Goal: Task Accomplishment & Management: Manage account settings

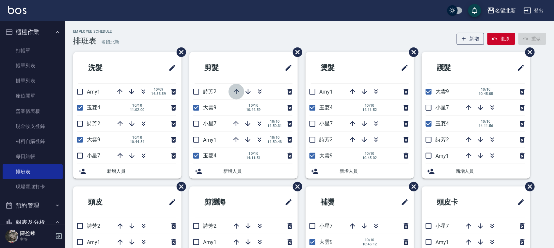
click at [233, 92] on icon "button" at bounding box center [237, 92] width 8 height 8
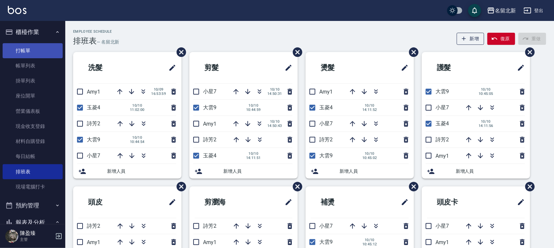
click at [17, 47] on link "打帳單" at bounding box center [33, 50] width 60 height 15
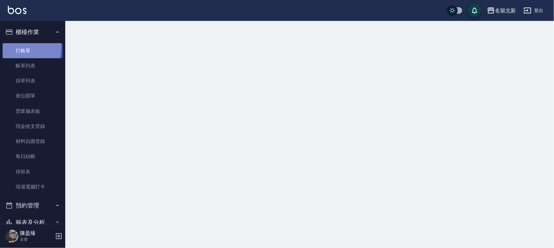
click at [17, 47] on link "打帳單" at bounding box center [33, 50] width 60 height 15
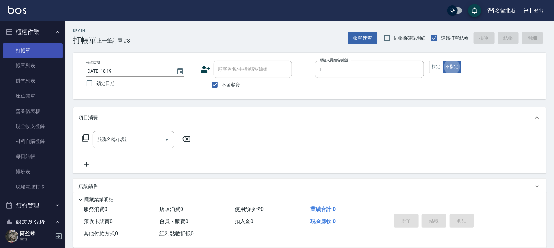
type input "[PERSON_NAME]-1"
type button "false"
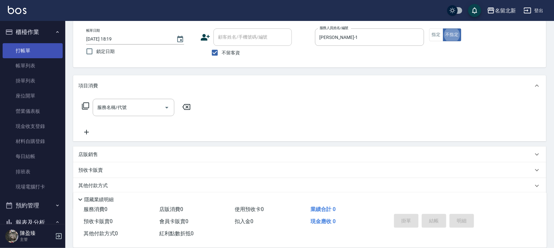
scroll to position [33, 0]
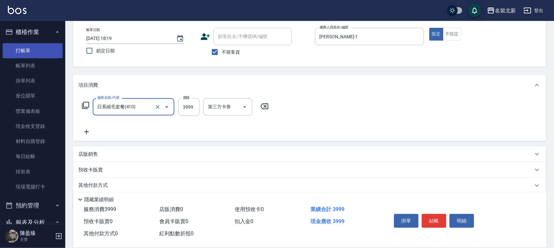
type input "日系縮毛套餐(410)"
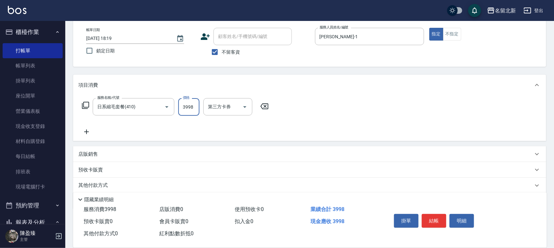
scroll to position [56, 0]
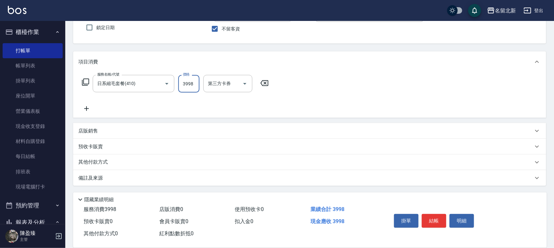
type input "3998"
click at [100, 133] on div "店販銷售" at bounding box center [305, 130] width 455 height 7
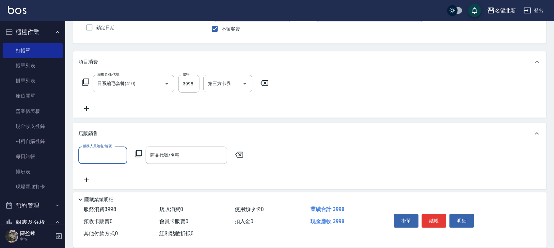
scroll to position [0, 0]
type input "[PERSON_NAME]-1"
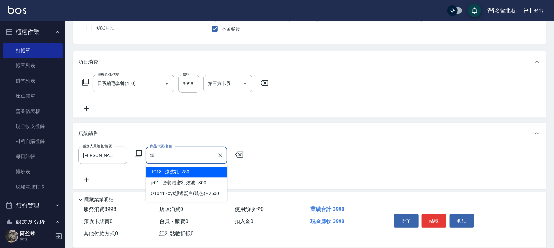
type input "炫波乳"
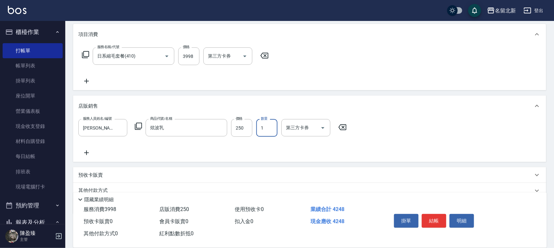
scroll to position [112, 0]
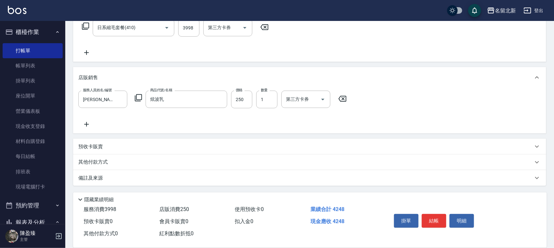
click at [102, 164] on p "其他付款方式" at bounding box center [94, 161] width 33 height 7
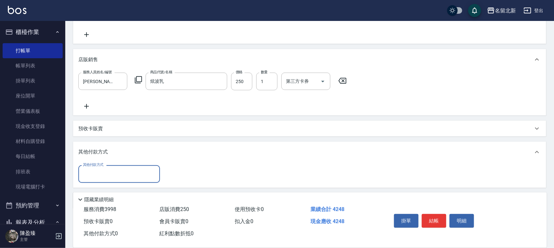
scroll to position [149, 0]
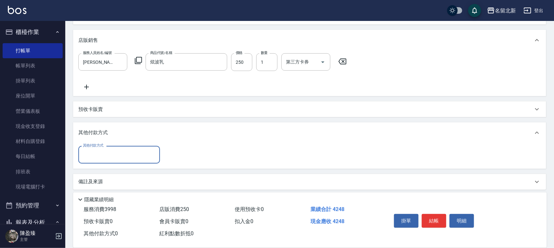
click at [98, 156] on input "其他付款方式" at bounding box center [119, 154] width 76 height 11
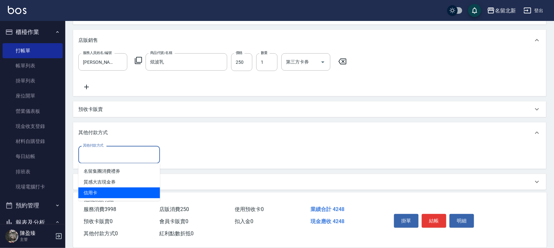
click at [91, 188] on span "信用卡" at bounding box center [119, 192] width 82 height 11
type input "信用卡"
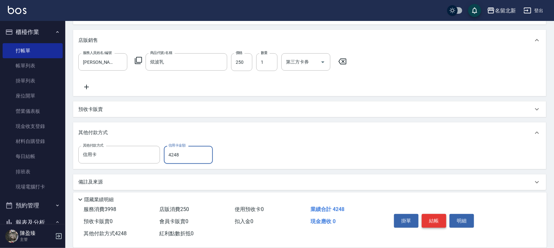
type input "4248"
drag, startPoint x: 425, startPoint y: 218, endPoint x: 463, endPoint y: 234, distance: 41.3
click at [427, 221] on button "結帳" at bounding box center [434, 221] width 25 height 14
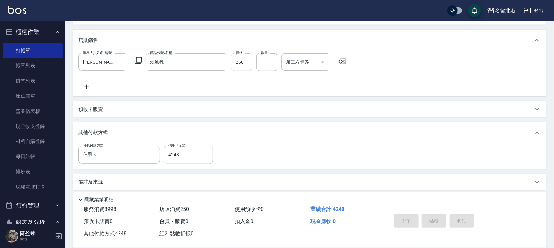
type input "[DATE] 18:20"
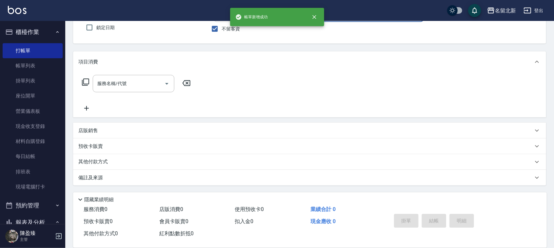
scroll to position [0, 0]
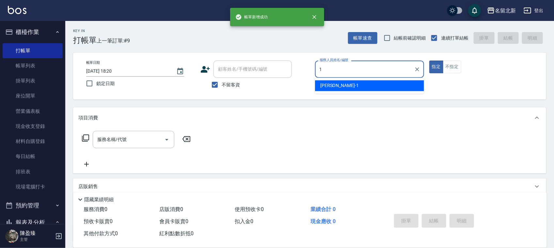
type input "[PERSON_NAME]-1"
type button "true"
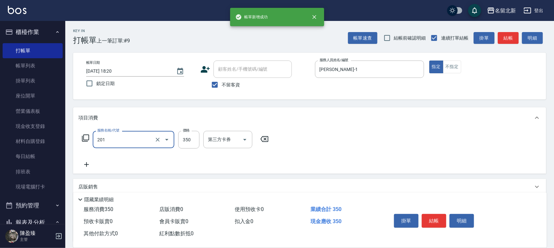
type input "一般洗髮(201)"
type input "300"
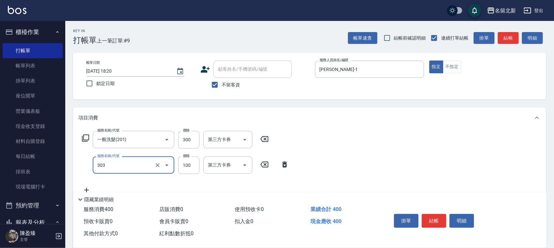
type input "剪瀏海(303)"
type input "50"
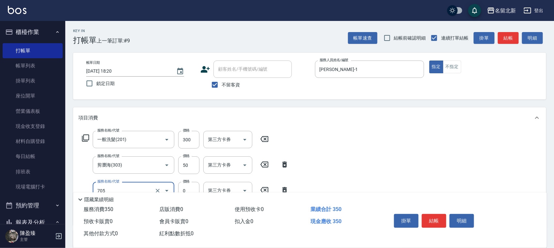
type input "互助50(705)"
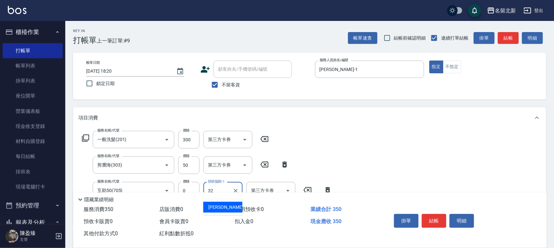
type input "品萱-32"
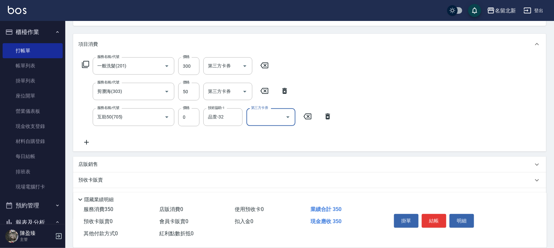
scroll to position [82, 0]
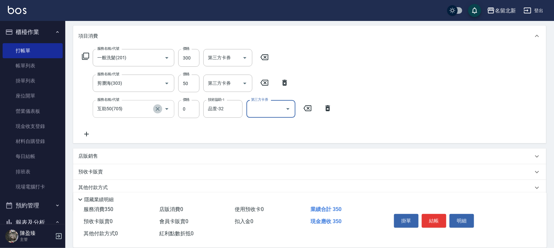
click at [156, 110] on icon "Clear" at bounding box center [158, 109] width 4 height 4
type input "互助50(705)"
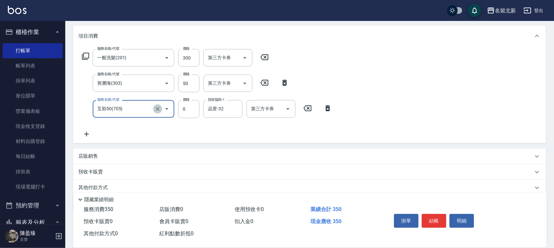
click at [156, 107] on icon "Clear" at bounding box center [158, 109] width 7 height 7
type input "精油洗.互助40(704)"
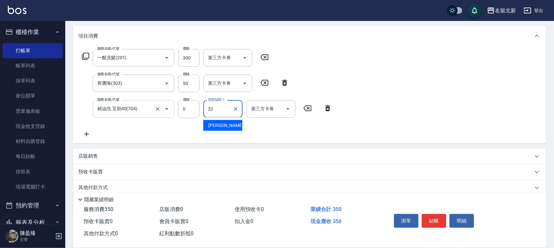
type input "品萱-32"
click at [434, 214] on button "結帳" at bounding box center [434, 221] width 25 height 14
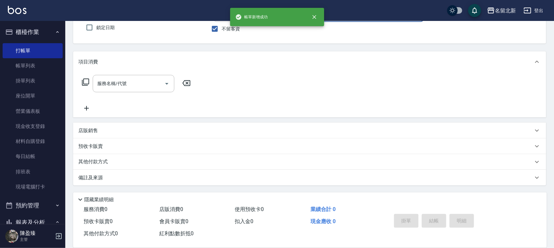
scroll to position [56, 0]
type input "詩芳-2"
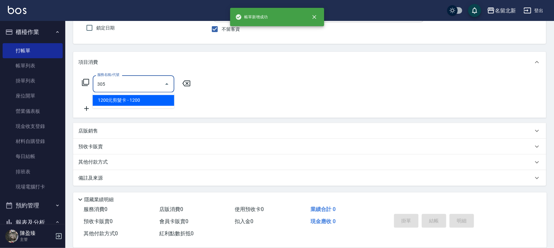
type input "1200元剪髮卡(305)"
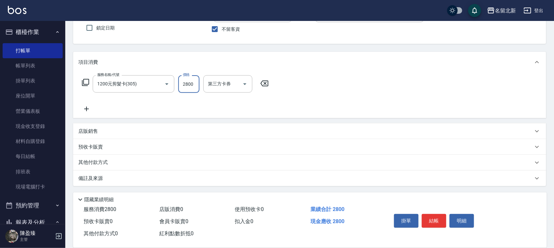
type input "2800"
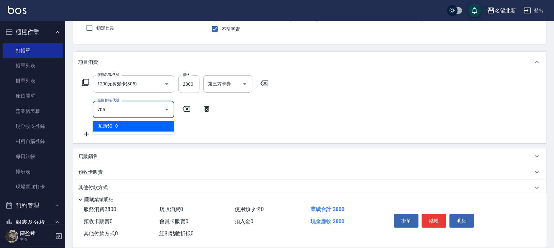
type input "互助50(705)"
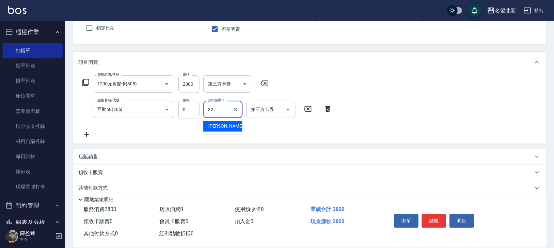
type input "品萱-32"
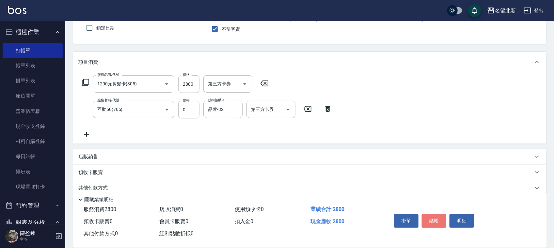
click at [434, 216] on button "結帳" at bounding box center [434, 221] width 25 height 14
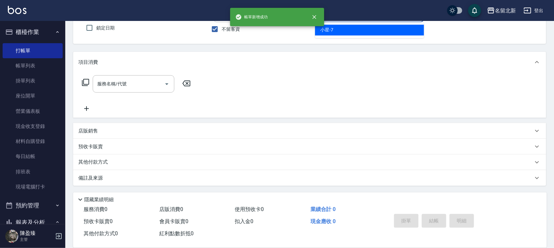
type input "小星-7"
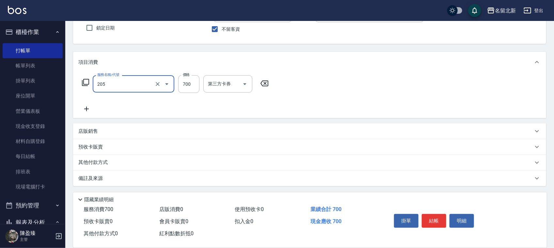
type input "精油+去角質洗(205)"
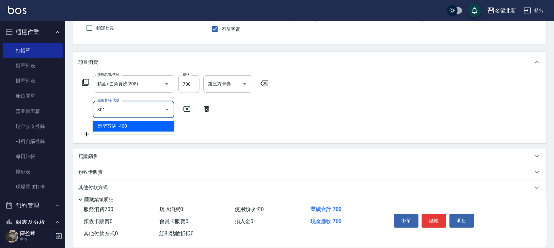
type input "造型剪髮(301)"
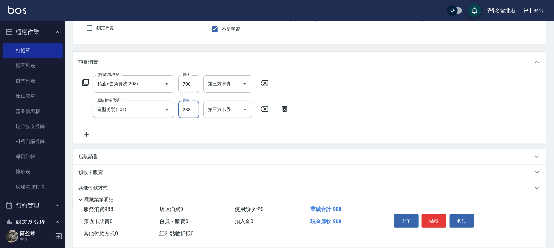
type input "288"
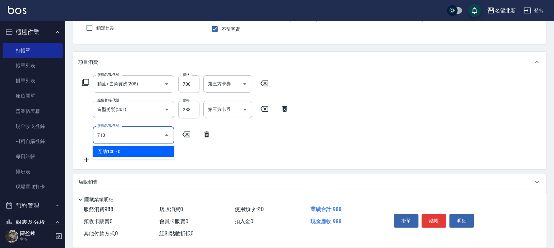
type input "互助100(710)"
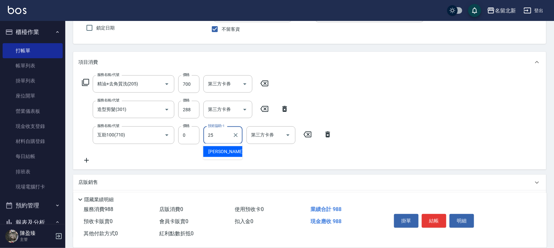
type input "禎禎-25"
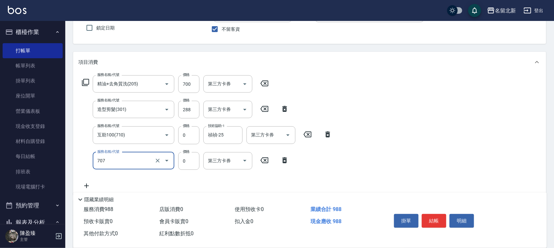
type input "互助70(707)"
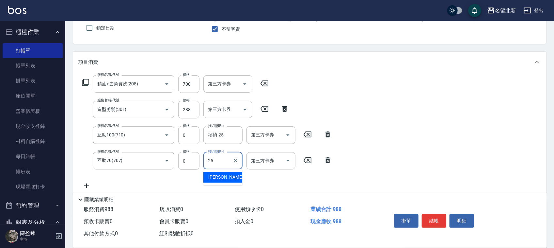
type input "禎禎-25"
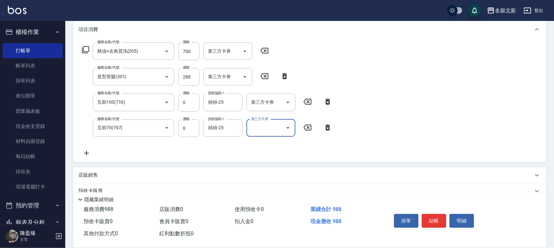
scroll to position [132, 0]
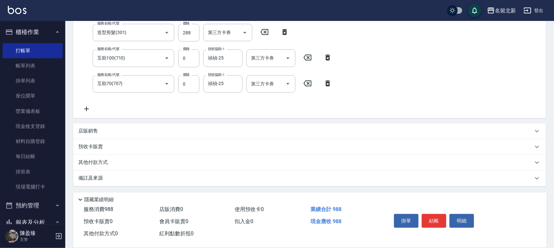
drag, startPoint x: 96, startPoint y: 165, endPoint x: 92, endPoint y: 165, distance: 3.9
click at [95, 165] on p "其他付款方式" at bounding box center [94, 162] width 33 height 7
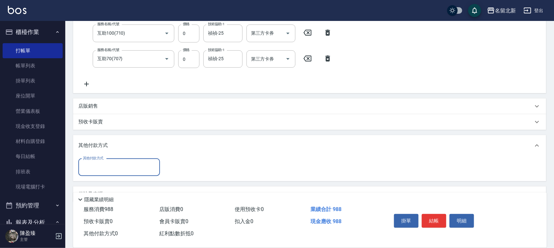
scroll to position [171, 0]
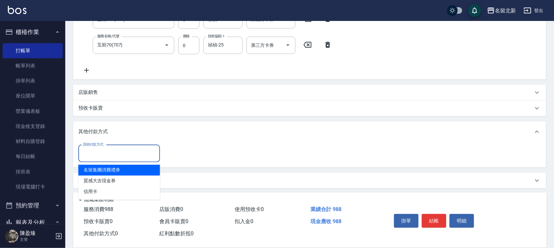
click at [89, 155] on input "其他付款方式" at bounding box center [119, 153] width 76 height 11
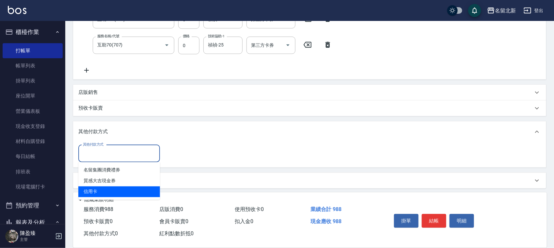
click at [94, 189] on span "信用卡" at bounding box center [119, 191] width 82 height 11
type input "信用卡"
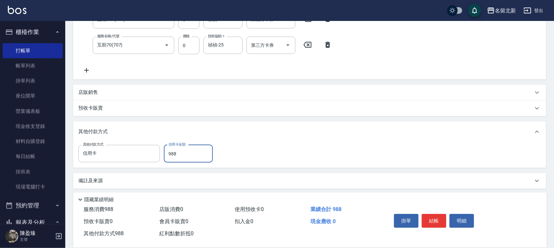
type input "988"
click at [428, 211] on div "掛單 結帳 明細" at bounding box center [434, 221] width 85 height 21
click at [429, 214] on button "結帳" at bounding box center [434, 221] width 25 height 14
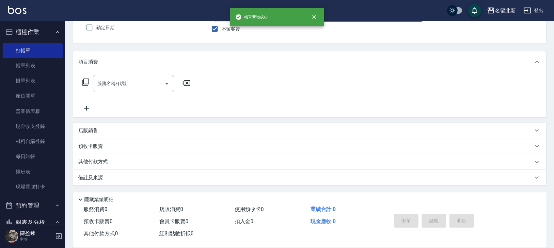
scroll to position [0, 0]
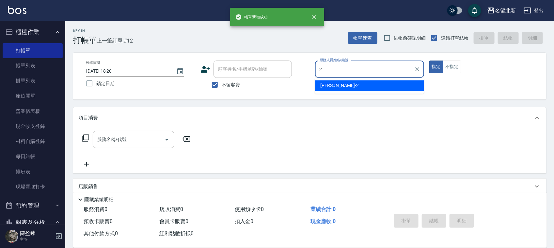
type input "詩芳-2"
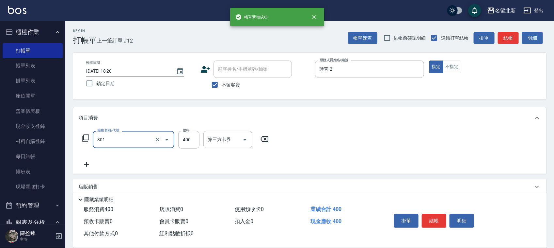
type input "造型剪髮(301)"
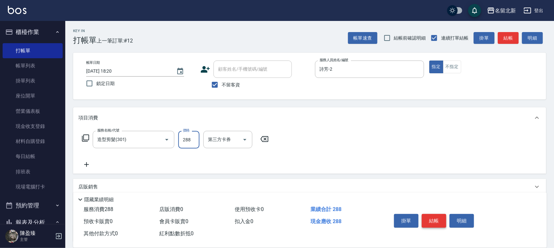
type input "288"
click at [438, 217] on button "結帳" at bounding box center [434, 221] width 25 height 14
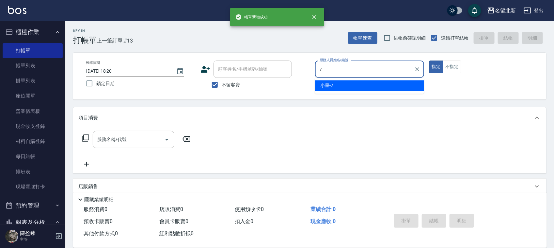
type input "小星-7"
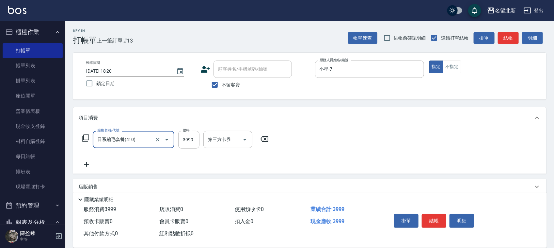
type input "日系縮毛套餐(410)"
type input "3998"
drag, startPoint x: 432, startPoint y: 215, endPoint x: 405, endPoint y: 153, distance: 67.2
click at [405, 153] on div "Key In 打帳單 上一筆訂單:#13 帳單速查 結帳前確認明細 連續打單結帳 掛單 結帳 明細 帳單日期 [DATE] 18:20 鎖定日期 顧客姓名/手…" at bounding box center [309, 162] width 489 height 283
click at [219, 84] on input "不留客資" at bounding box center [215, 85] width 14 height 14
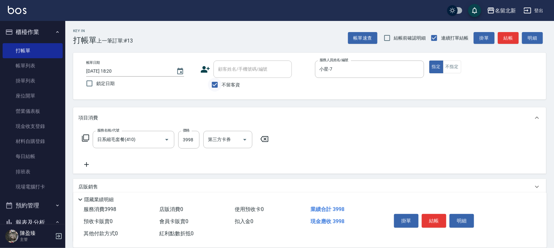
checkbox input "false"
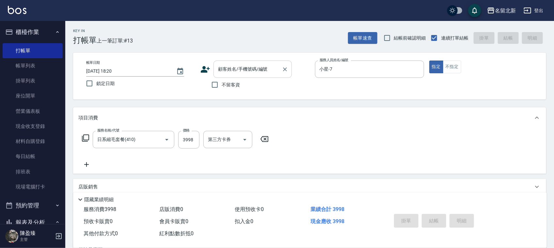
click at [232, 71] on input "顧客姓名/手機號碼/編號" at bounding box center [248, 68] width 63 height 11
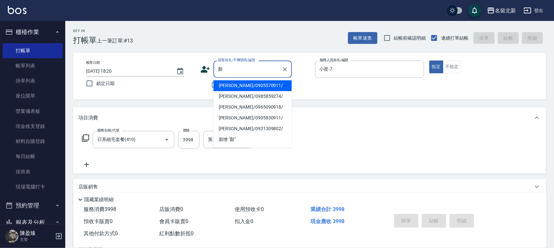
click at [241, 127] on li "[PERSON_NAME]/0931309802/" at bounding box center [253, 128] width 78 height 11
type input "[PERSON_NAME]/0931309802/"
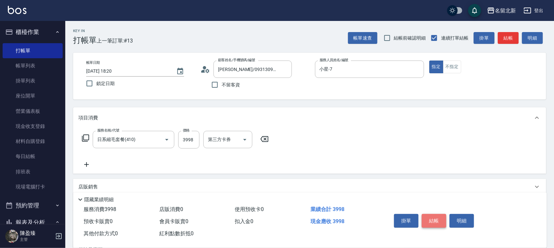
click at [431, 222] on button "結帳" at bounding box center [434, 221] width 25 height 14
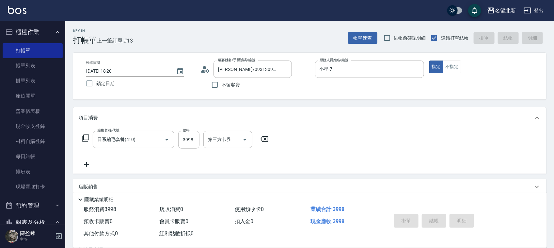
type input "[DATE] 18:21"
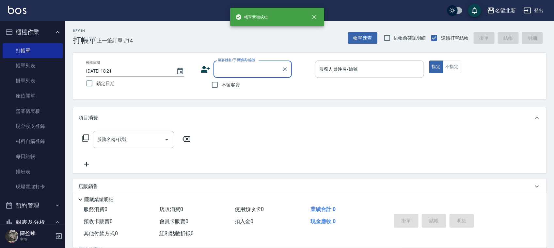
type input "1"
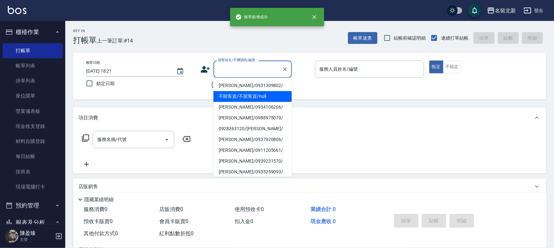
drag, startPoint x: 242, startPoint y: 31, endPoint x: 243, endPoint y: 35, distance: 4.0
click at [242, 32] on div "Key In 打帳單 上一筆訂單:#14 帳單速查 結帳前確認明細 連續打單結帳 掛單 結帳 明細" at bounding box center [305, 33] width 481 height 24
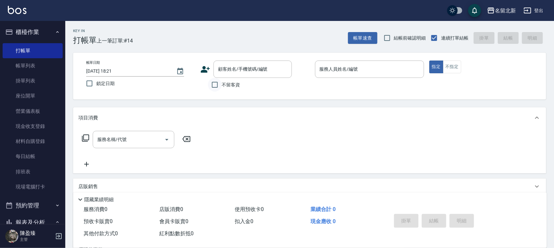
click at [218, 86] on input "不留客資" at bounding box center [215, 85] width 14 height 14
checkbox input "true"
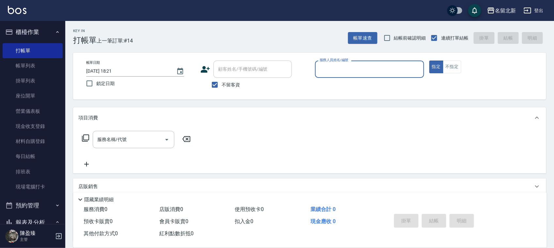
drag, startPoint x: 324, startPoint y: 70, endPoint x: 330, endPoint y: 70, distance: 5.9
click at [330, 70] on input "服務人員姓名/編號" at bounding box center [369, 68] width 103 height 11
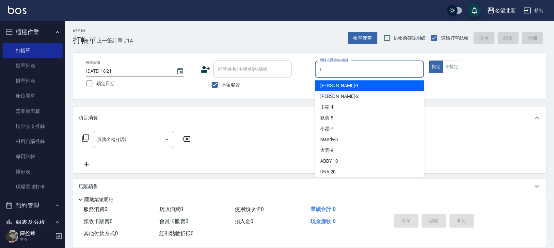
type input "[PERSON_NAME]-1"
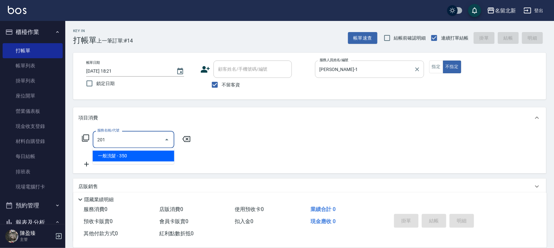
type input "一般洗髮(201)"
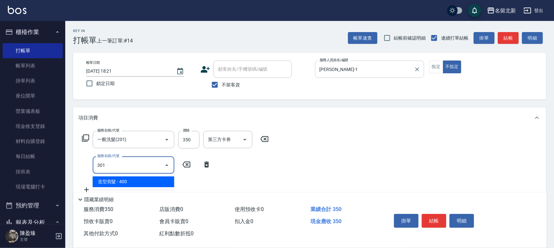
type input "造型剪髮(301)"
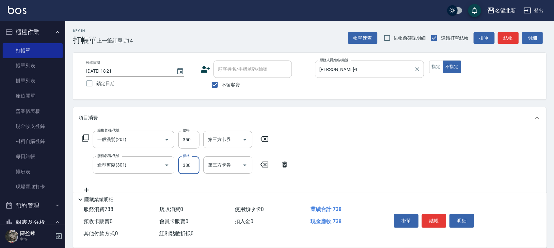
type input "388"
type input "互助50(705)"
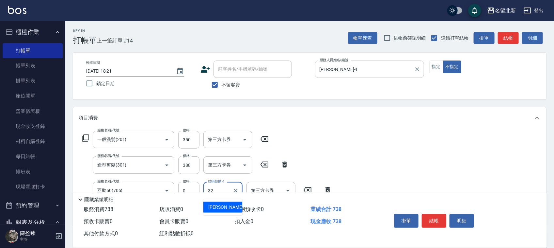
type input "品萱-32"
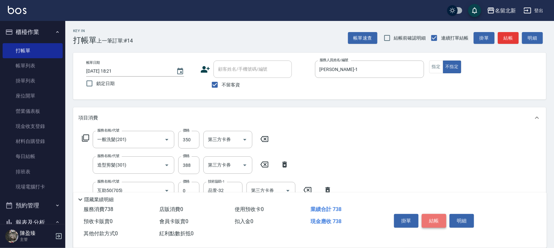
click at [439, 224] on button "結帳" at bounding box center [434, 221] width 25 height 14
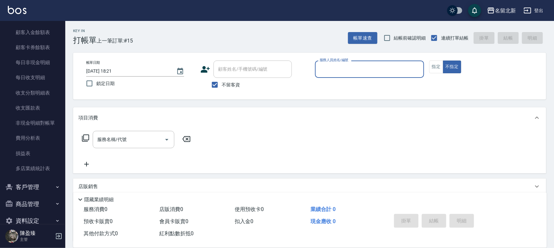
scroll to position [553, 0]
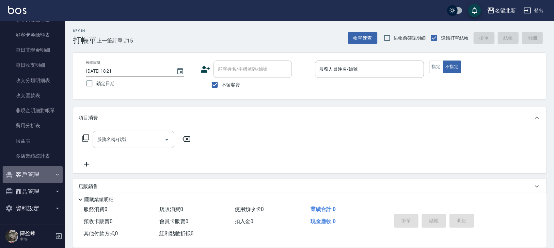
click at [44, 173] on button "客戶管理" at bounding box center [33, 174] width 60 height 17
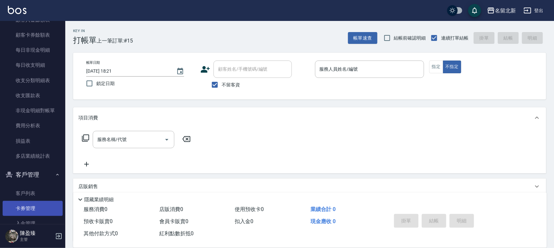
scroll to position [604, 0]
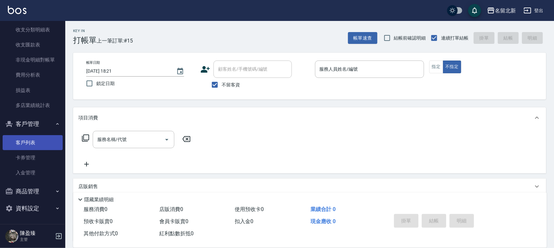
click at [25, 143] on link "客戶列表" at bounding box center [33, 142] width 60 height 15
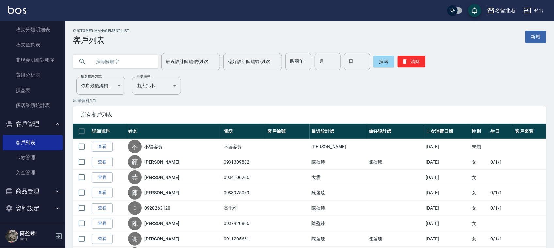
click at [134, 54] on input "text" at bounding box center [121, 62] width 61 height 18
type input "顏"
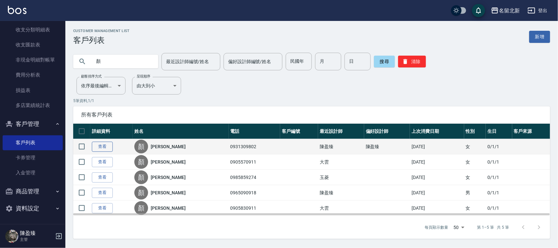
click at [108, 144] on link "查看" at bounding box center [102, 146] width 21 height 10
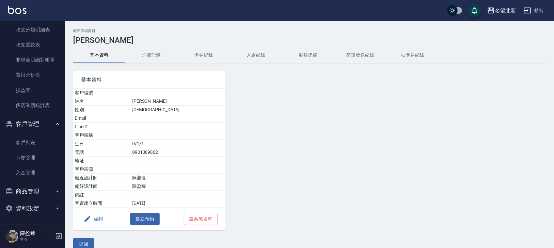
click at [159, 54] on button "消費記錄" at bounding box center [151, 55] width 52 height 16
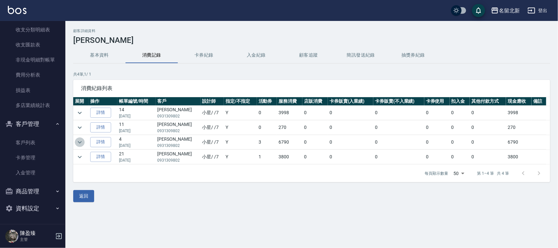
click at [82, 142] on icon "expand row" at bounding box center [80, 142] width 8 height 8
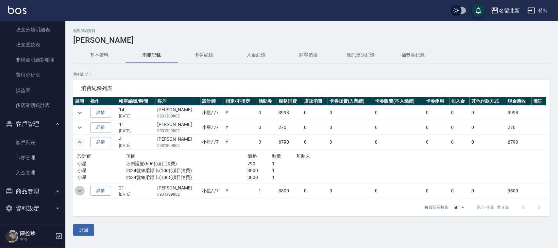
click at [81, 193] on icon "expand row" at bounding box center [80, 191] width 8 height 8
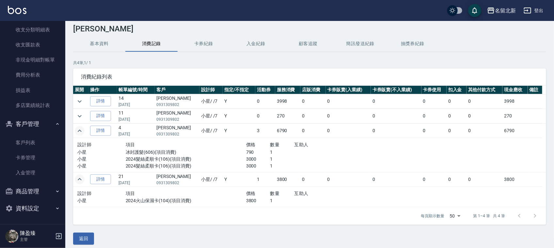
scroll to position [16, 0]
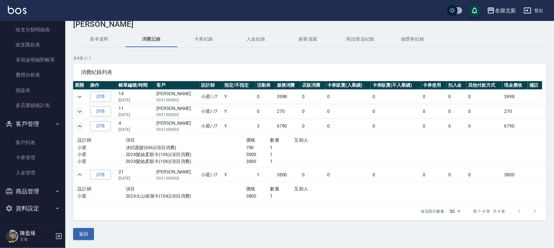
click at [82, 111] on icon "expand row" at bounding box center [80, 111] width 8 height 8
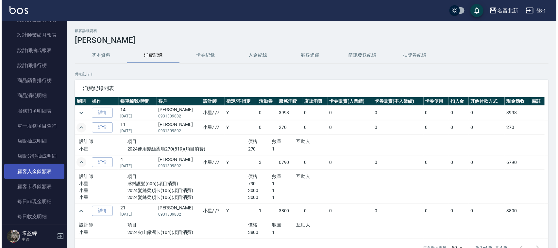
scroll to position [400, 0]
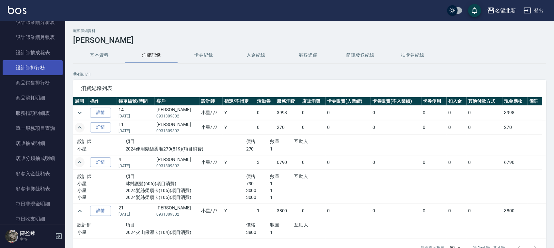
click at [34, 68] on link "設計師排行榜" at bounding box center [33, 67] width 60 height 15
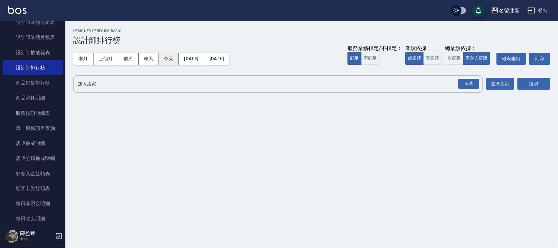
click at [168, 58] on button "今天" at bounding box center [169, 59] width 20 height 12
click at [469, 84] on div "全選" at bounding box center [468, 84] width 21 height 10
drag, startPoint x: 469, startPoint y: 84, endPoint x: 478, endPoint y: 83, distance: 8.5
click at [471, 83] on div "全選" at bounding box center [468, 84] width 21 height 10
drag, startPoint x: 516, startPoint y: 78, endPoint x: 532, endPoint y: 85, distance: 17.0
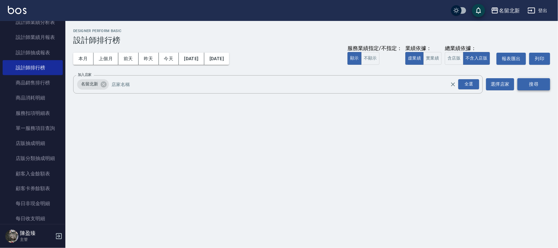
click at [529, 83] on div "加入店家 名留北新 全選 加入店家 選擇店家 搜尋" at bounding box center [311, 84] width 477 height 18
click at [532, 85] on button "搜尋" at bounding box center [533, 84] width 33 height 12
click at [533, 85] on button "搜尋" at bounding box center [533, 84] width 33 height 12
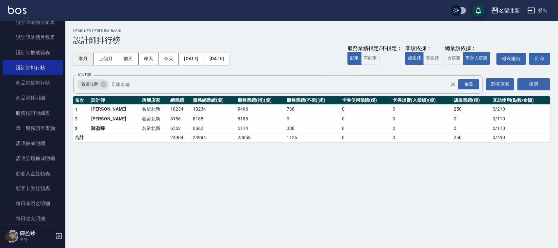
click at [80, 60] on button "本月" at bounding box center [83, 59] width 20 height 12
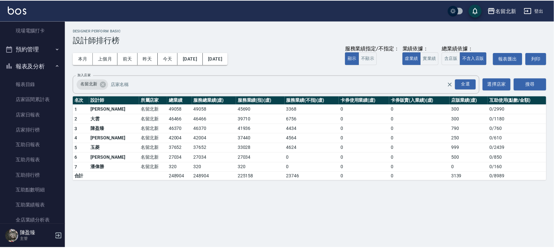
scroll to position [114, 0]
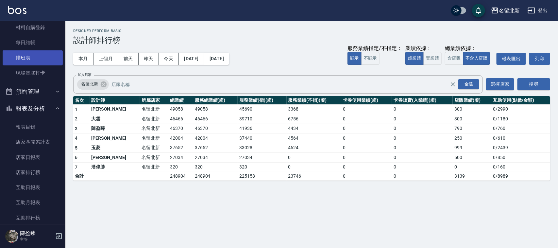
drag, startPoint x: 41, startPoint y: 48, endPoint x: 41, endPoint y: 55, distance: 6.2
click at [41, 49] on link "每日結帳" at bounding box center [33, 42] width 60 height 15
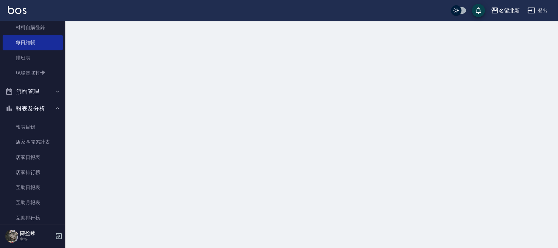
drag, startPoint x: 41, startPoint y: 55, endPoint x: 129, endPoint y: 17, distance: 95.3
click at [41, 55] on link "排班表" at bounding box center [33, 57] width 60 height 15
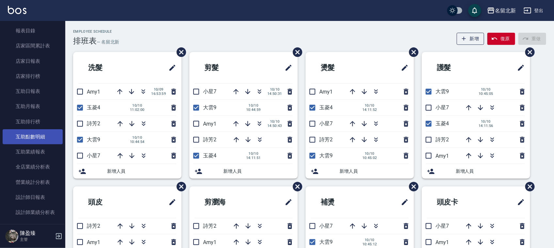
scroll to position [195, 0]
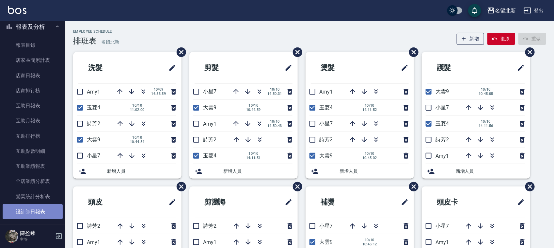
click at [44, 211] on link "設計師日報表" at bounding box center [33, 211] width 60 height 15
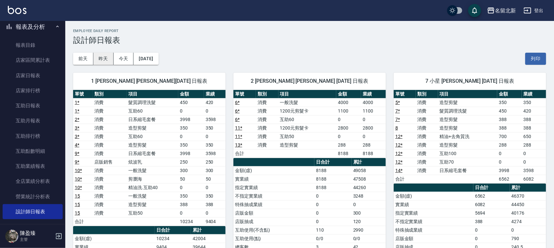
click at [104, 58] on button "昨天" at bounding box center [103, 59] width 20 height 12
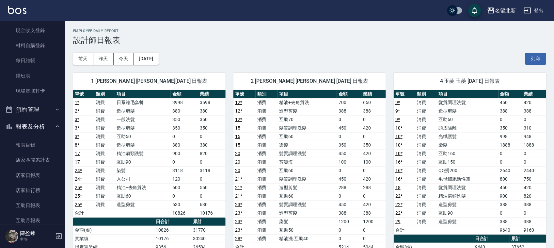
scroll to position [84, 0]
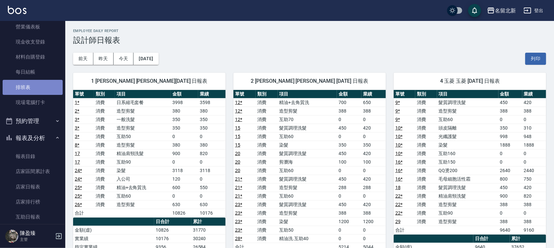
click at [48, 90] on link "排班表" at bounding box center [33, 87] width 60 height 15
